Goal: Task Accomplishment & Management: Use online tool/utility

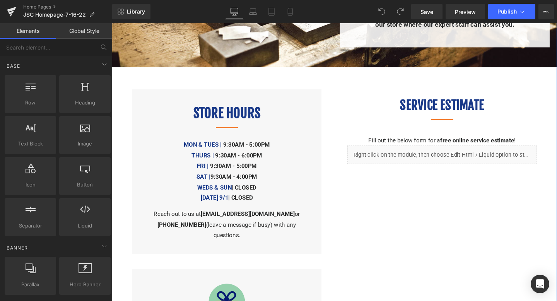
scroll to position [301, 0]
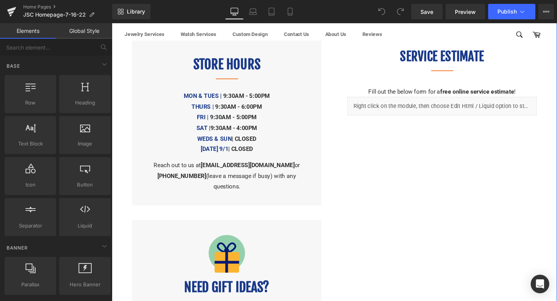
click at [258, 130] on b "9:30AM - 4:00PM" at bounding box center [240, 133] width 49 height 7
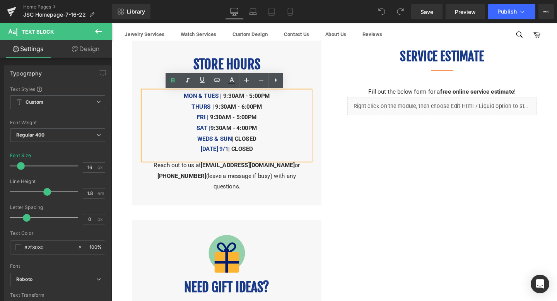
drag, startPoint x: 270, startPoint y: 155, endPoint x: 178, endPoint y: 154, distance: 91.7
click at [178, 155] on p "[DATE] 9/1 | CLOSED" at bounding box center [233, 155] width 176 height 11
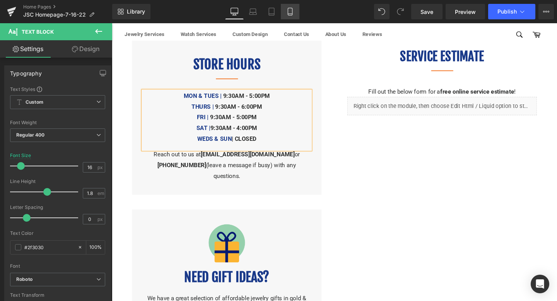
click at [289, 8] on icon at bounding box center [290, 12] width 8 height 8
type input "100"
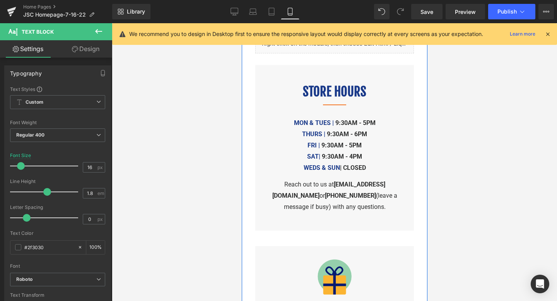
scroll to position [327, 0]
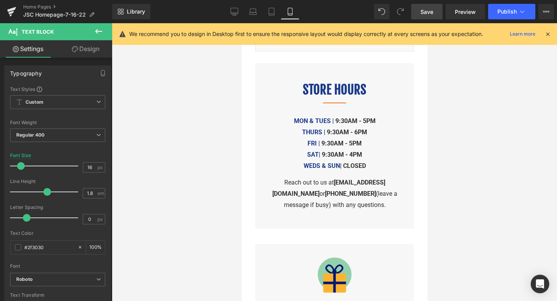
click at [430, 9] on span "Save" at bounding box center [427, 12] width 13 height 8
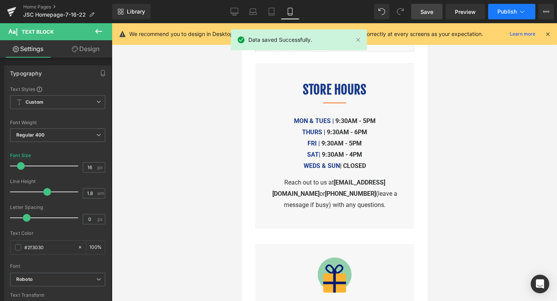
click at [509, 9] on span "Publish" at bounding box center [507, 12] width 19 height 6
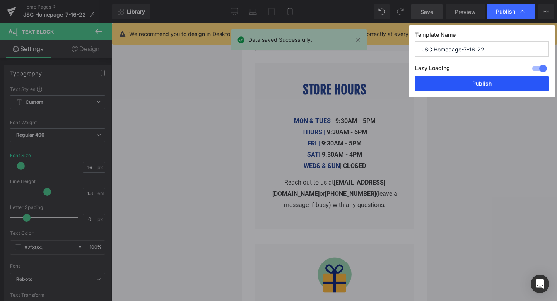
click at [487, 84] on button "Publish" at bounding box center [482, 83] width 134 height 15
